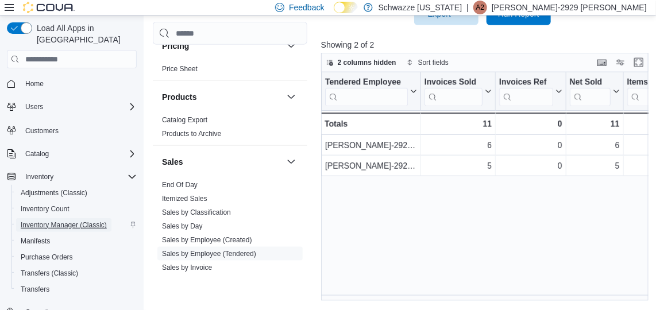
click at [63, 221] on span "Inventory Manager (Classic)" at bounding box center [64, 225] width 86 height 9
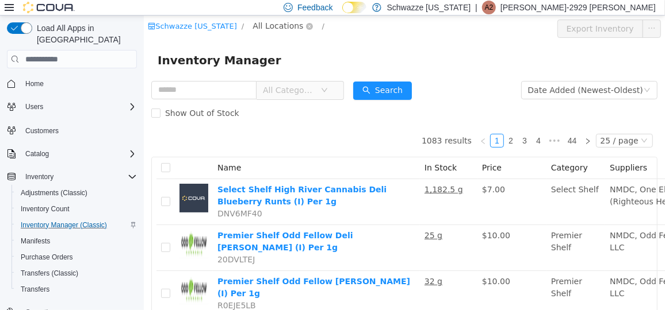
click at [262, 26] on span "All Locations" at bounding box center [277, 25] width 51 height 13
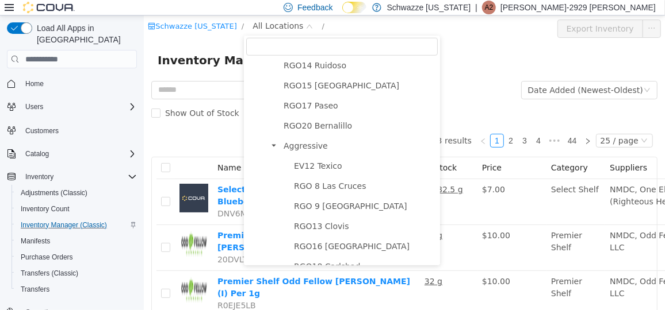
scroll to position [624, 0]
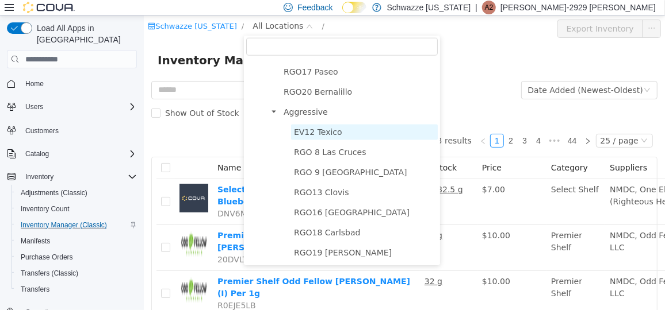
click at [309, 132] on span "EV12 Texico" at bounding box center [317, 131] width 48 height 9
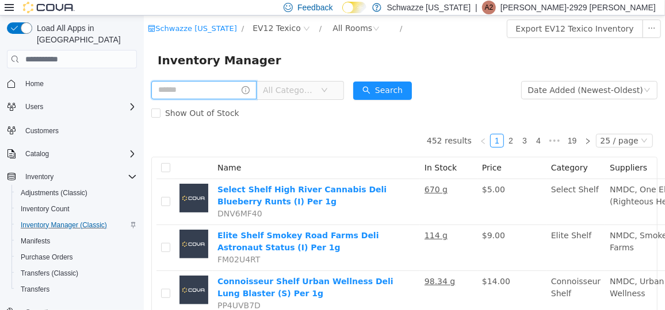
click at [226, 97] on input "text" at bounding box center [203, 89] width 105 height 18
type input "*******"
